Goal: Use online tool/utility: Use online tool/utility

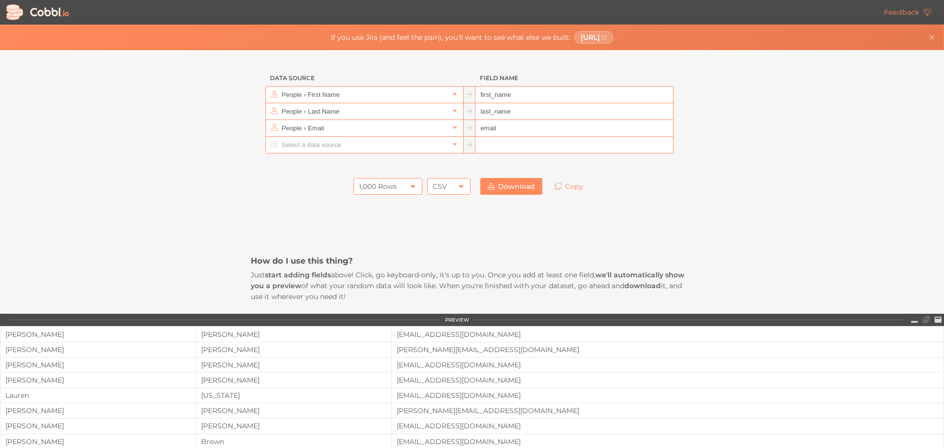
click at [409, 183] on icon at bounding box center [413, 186] width 8 height 8
click at [398, 221] on li "100 Rows" at bounding box center [385, 219] width 68 height 17
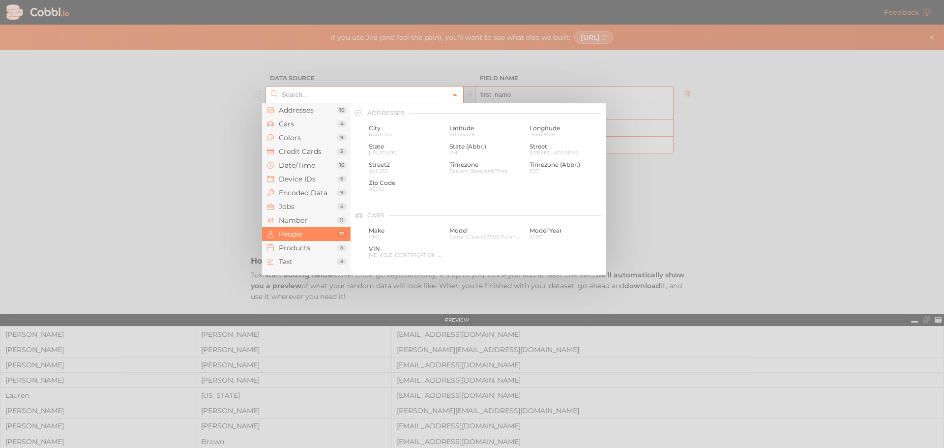
click at [452, 94] on icon at bounding box center [455, 94] width 7 height 7
click at [332, 267] on li "Text 8" at bounding box center [306, 262] width 89 height 14
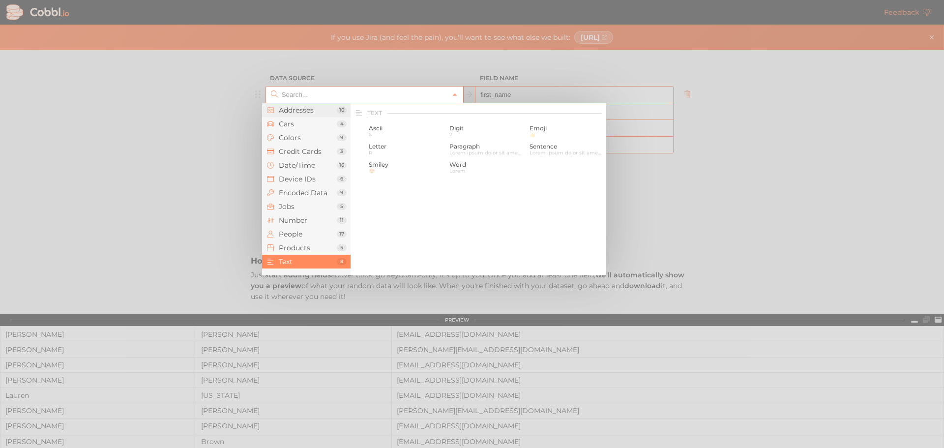
click at [309, 114] on span "Addresses" at bounding box center [308, 110] width 58 height 8
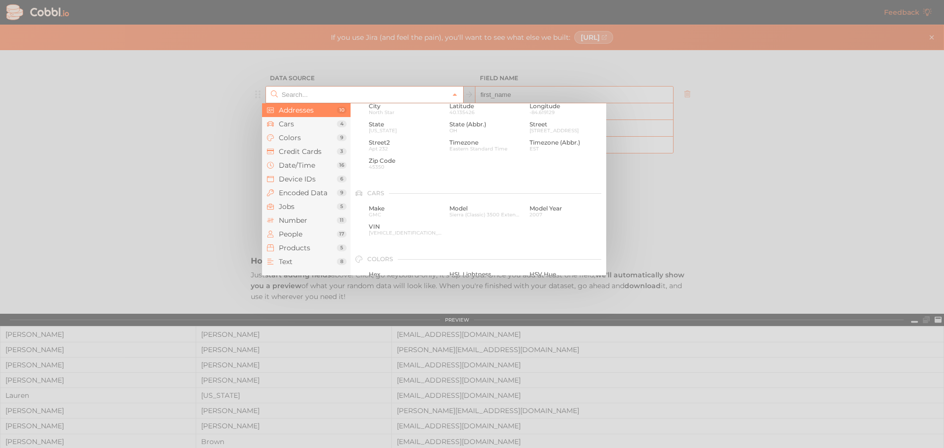
scroll to position [0, 0]
click at [283, 125] on span "Cars" at bounding box center [308, 124] width 58 height 8
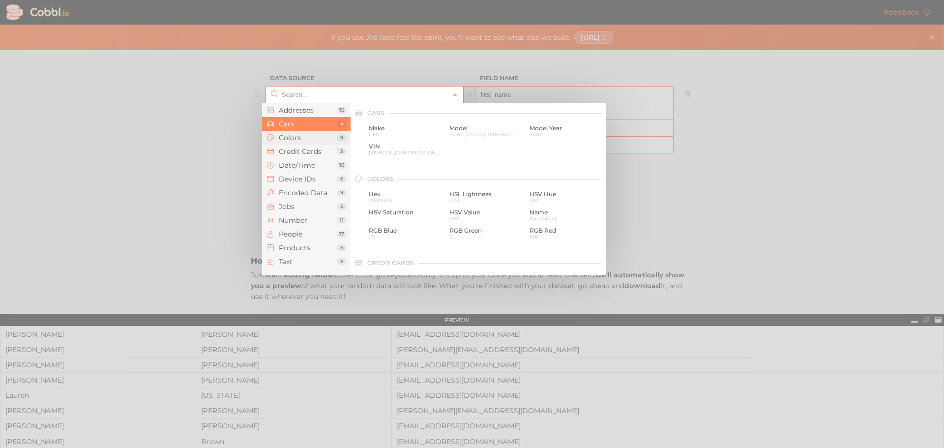
click at [323, 139] on span "Colors" at bounding box center [308, 138] width 58 height 8
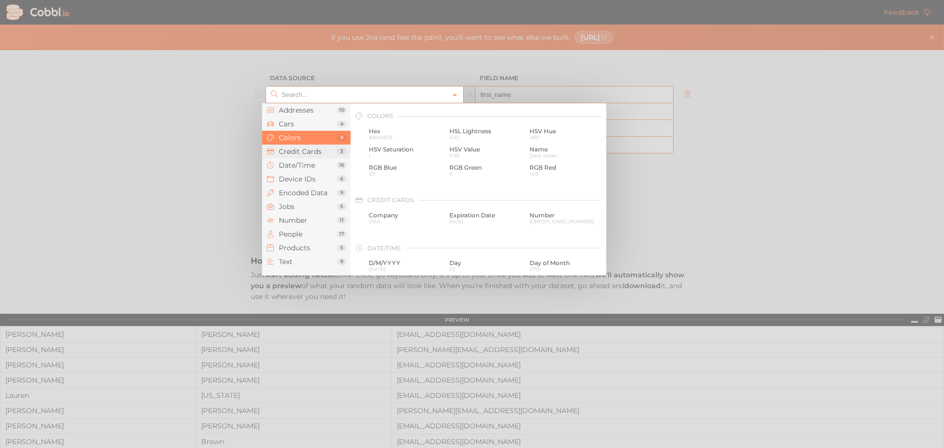
scroll to position [168, 0]
click at [309, 150] on span "Credit Cards" at bounding box center [308, 152] width 58 height 8
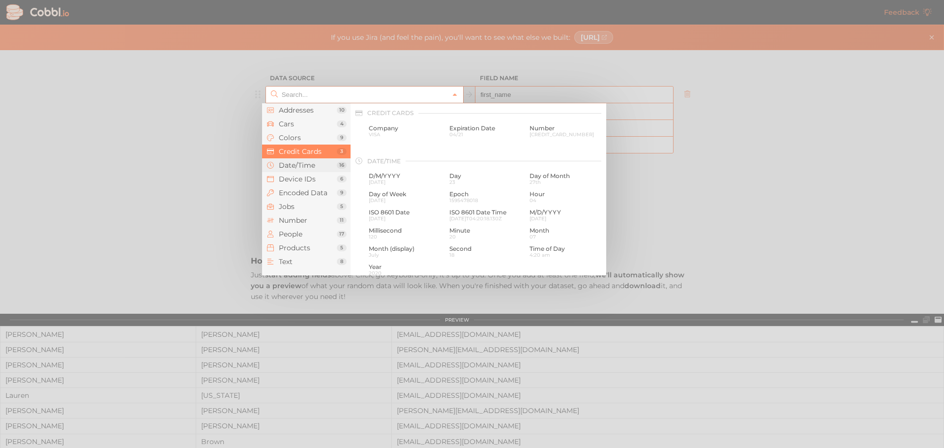
click at [322, 166] on span "Date/Time" at bounding box center [308, 165] width 58 height 8
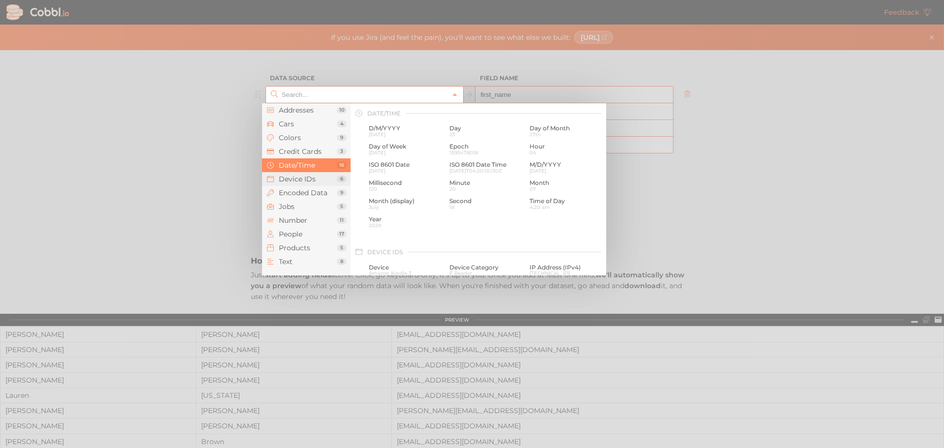
click at [314, 179] on span "Device IDs" at bounding box center [308, 179] width 58 height 8
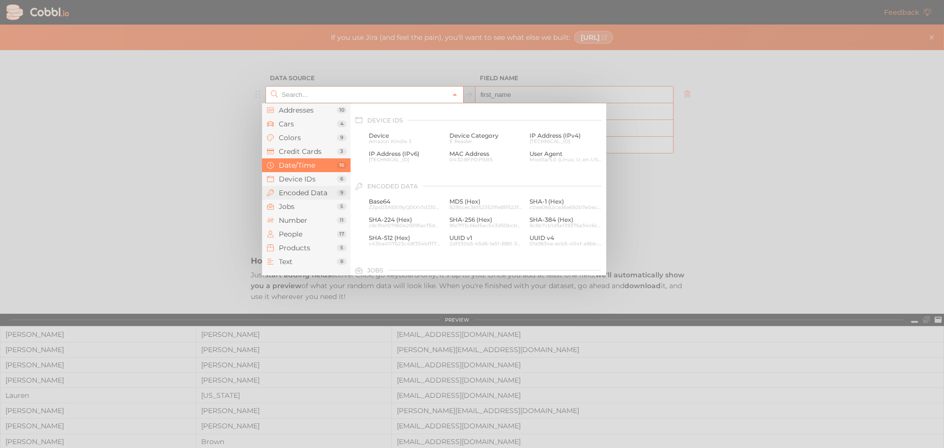
scroll to position [439, 0]
click at [327, 205] on span "Jobs" at bounding box center [308, 207] width 58 height 8
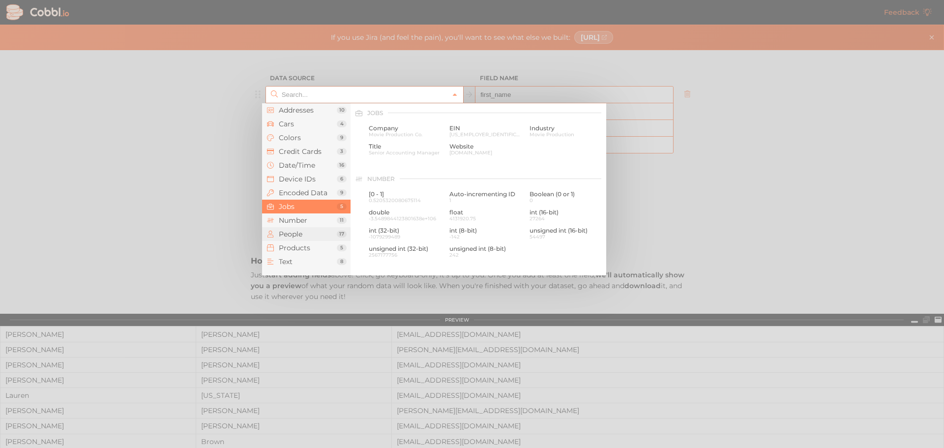
click at [338, 231] on div "17" at bounding box center [342, 234] width 10 height 7
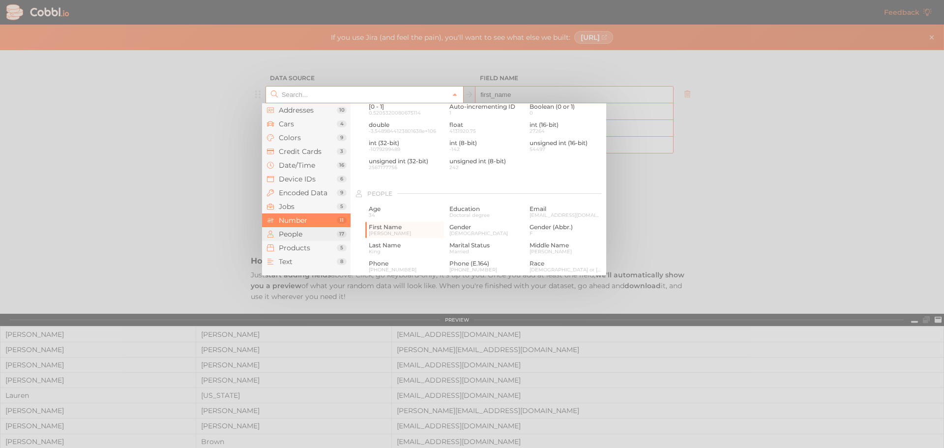
scroll to position [757, 0]
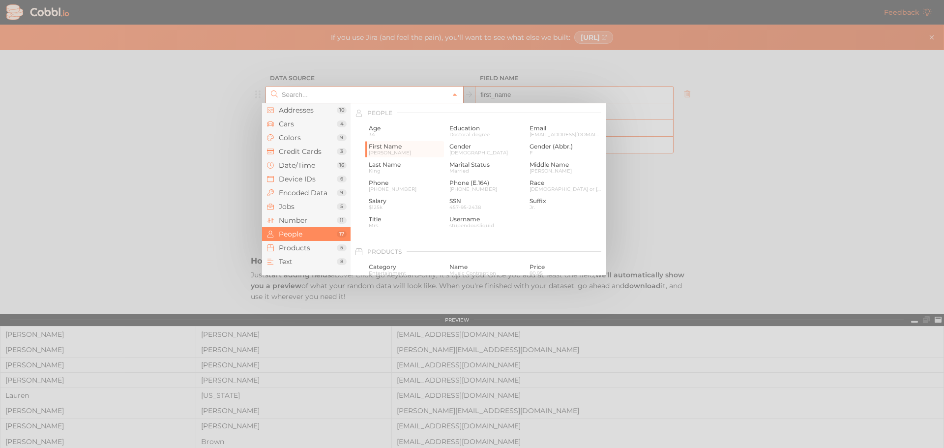
click at [726, 190] on div at bounding box center [472, 224] width 944 height 448
type input "People › First Name"
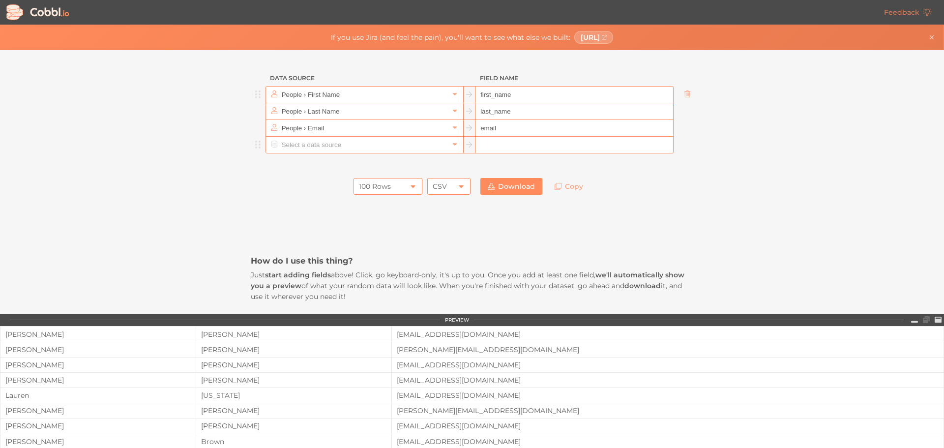
click at [396, 141] on input "text" at bounding box center [364, 145] width 170 height 16
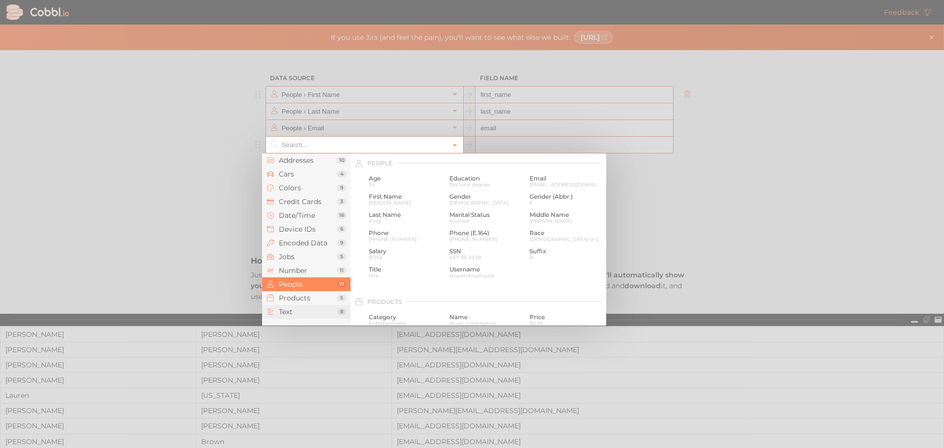
click at [299, 314] on span "Text" at bounding box center [308, 312] width 58 height 8
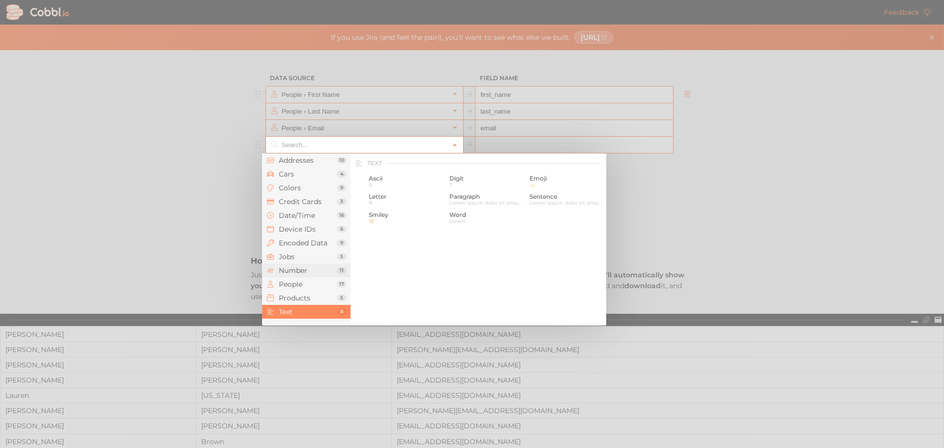
click at [309, 272] on span "Number" at bounding box center [308, 271] width 58 height 8
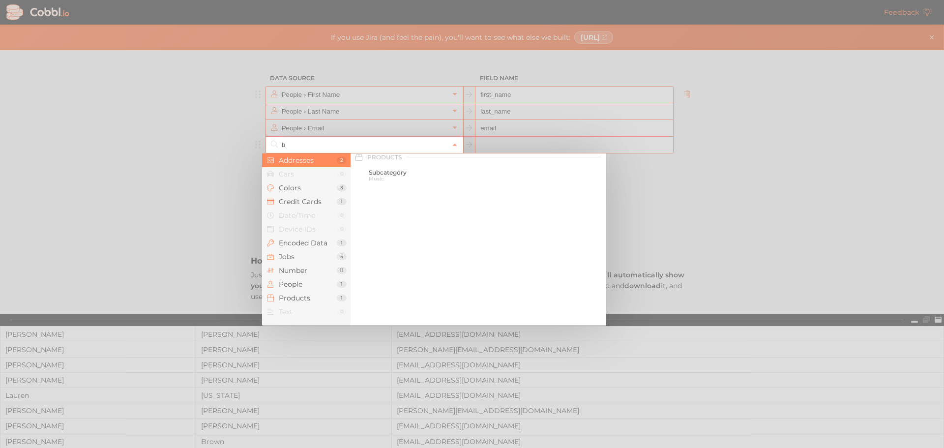
scroll to position [0, 0]
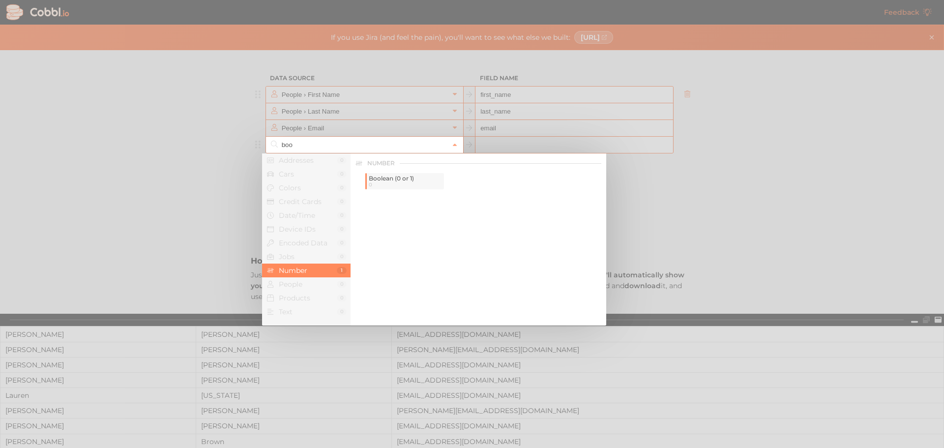
click at [419, 181] on span "Boolean (0 or 1)" at bounding box center [405, 178] width 73 height 7
type input "Number › Boolean (0 or 1)"
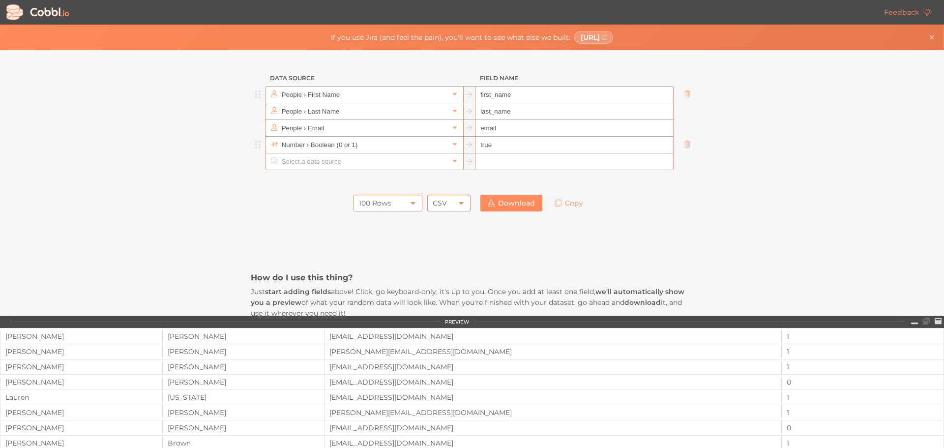
type input "true"
click at [408, 185] on div at bounding box center [472, 180] width 443 height 20
